Goal: Task Accomplishment & Management: Manage account settings

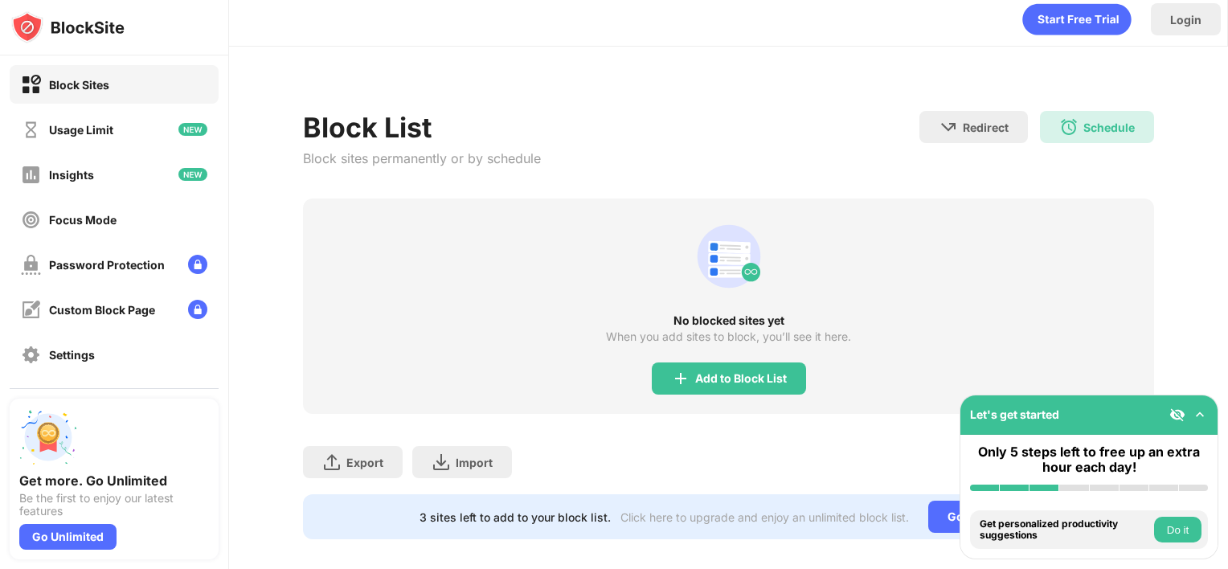
scroll to position [35, 0]
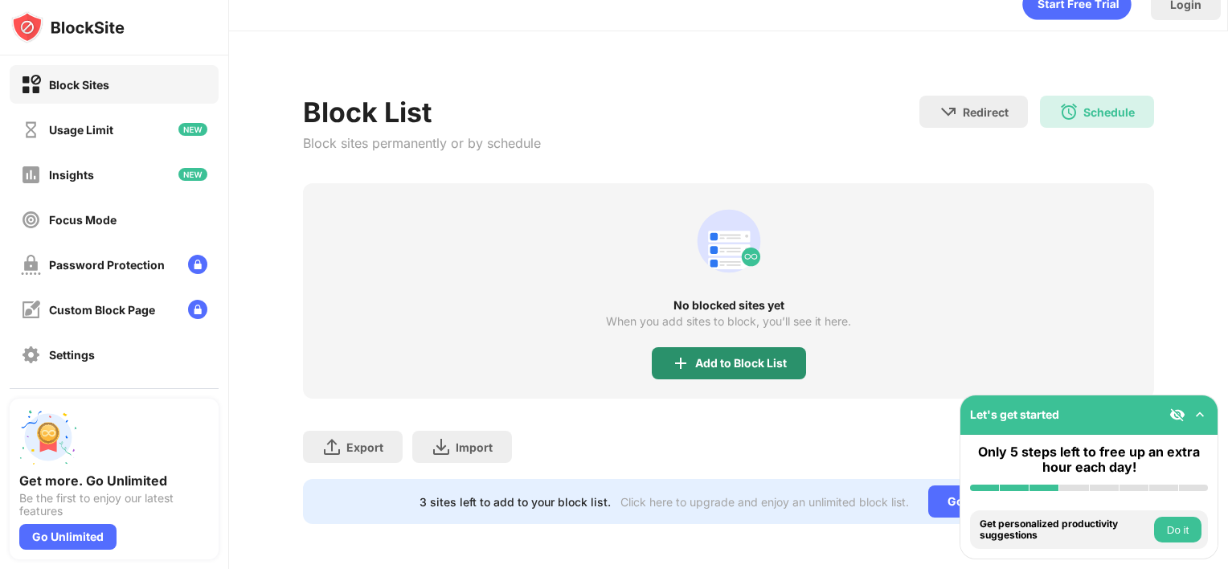
click at [704, 347] on div "Add to Block List" at bounding box center [729, 363] width 154 height 32
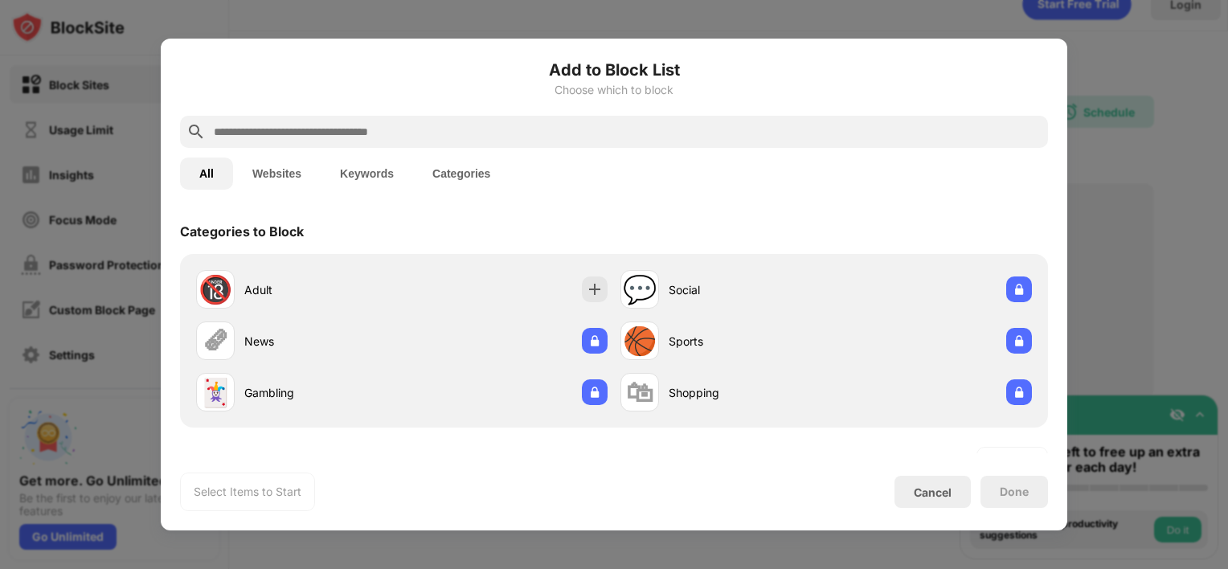
click at [295, 189] on button "Websites" at bounding box center [277, 173] width 88 height 32
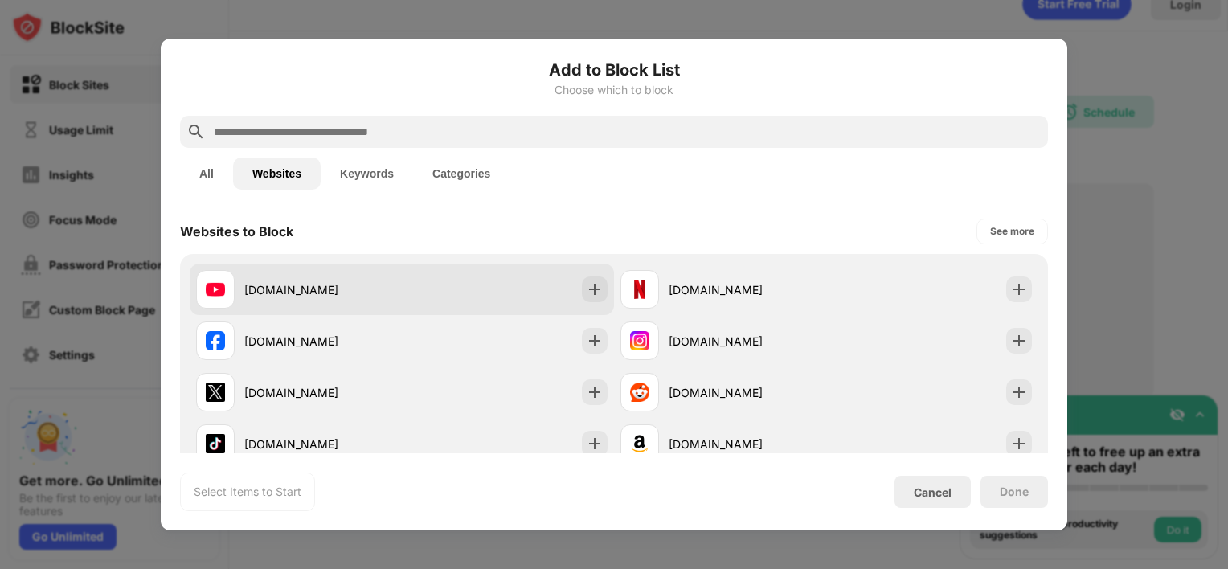
click at [376, 289] on div "[DOMAIN_NAME]" at bounding box center [322, 289] width 157 height 17
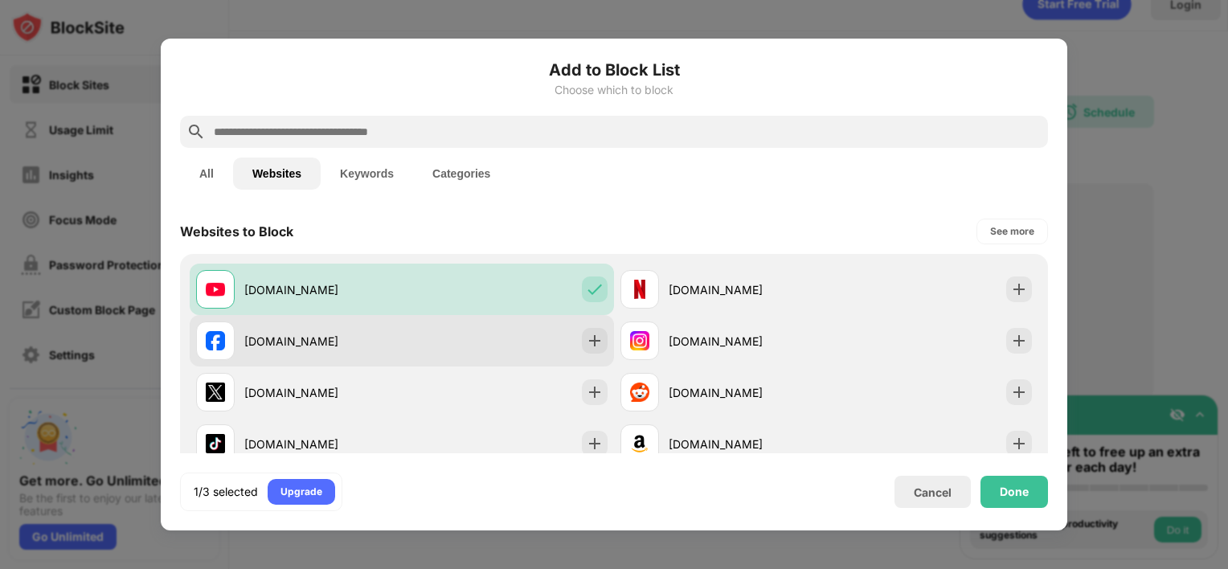
click at [542, 334] on div "[DOMAIN_NAME]" at bounding box center [402, 340] width 424 height 51
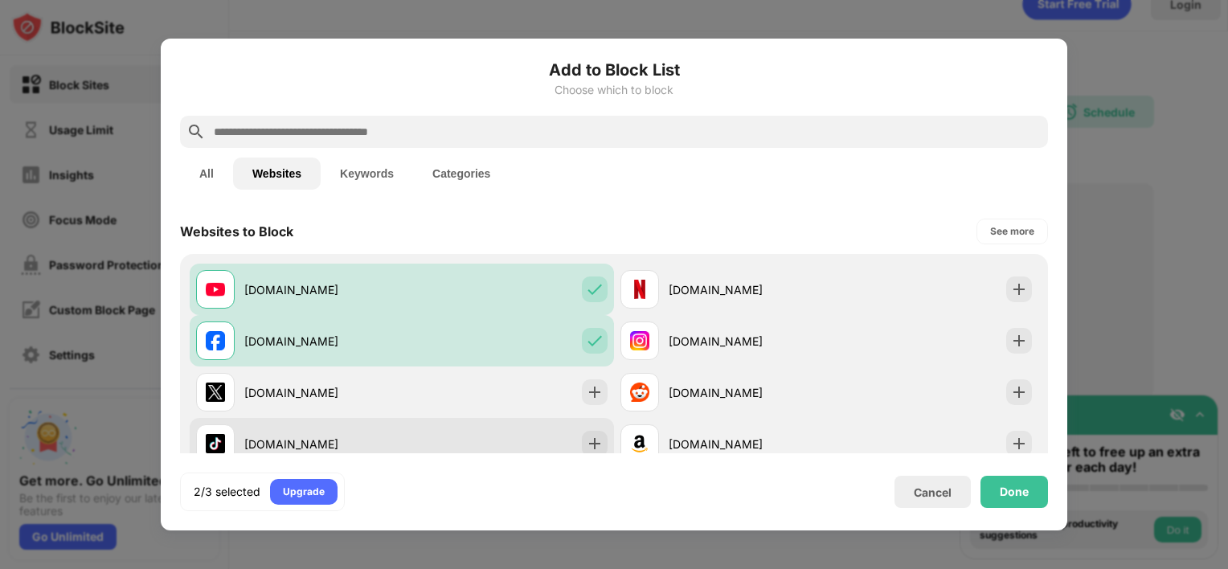
click at [539, 427] on div "[DOMAIN_NAME]" at bounding box center [402, 443] width 424 height 51
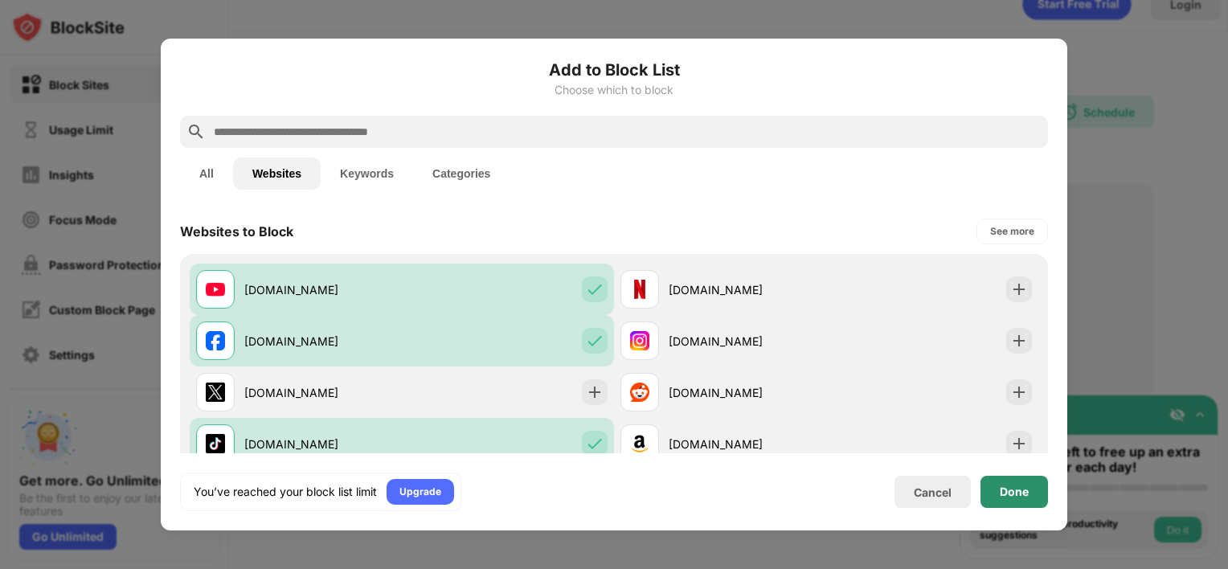
click at [1019, 502] on div "Done" at bounding box center [1013, 492] width 67 height 32
